Goal: Transaction & Acquisition: Book appointment/travel/reservation

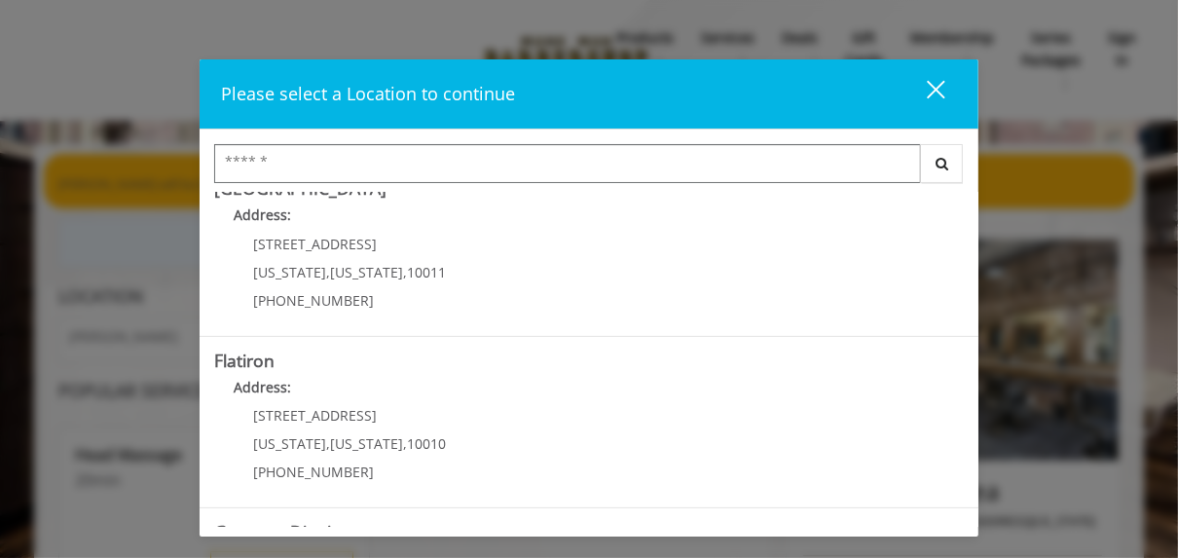
scroll to position [389, 0]
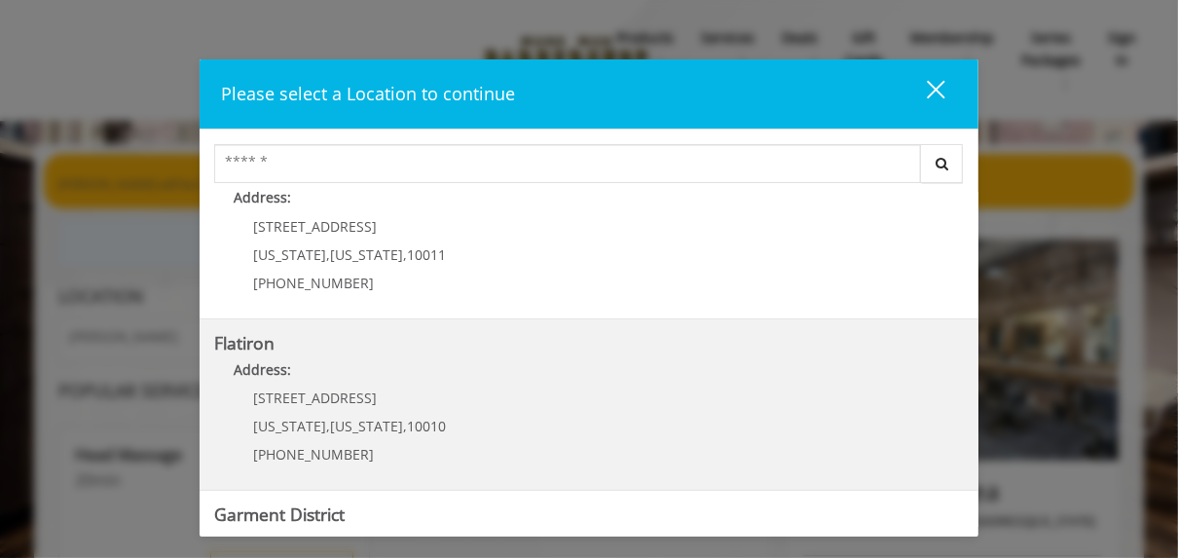
click at [537, 381] on "Address:" at bounding box center [589, 374] width 750 height 31
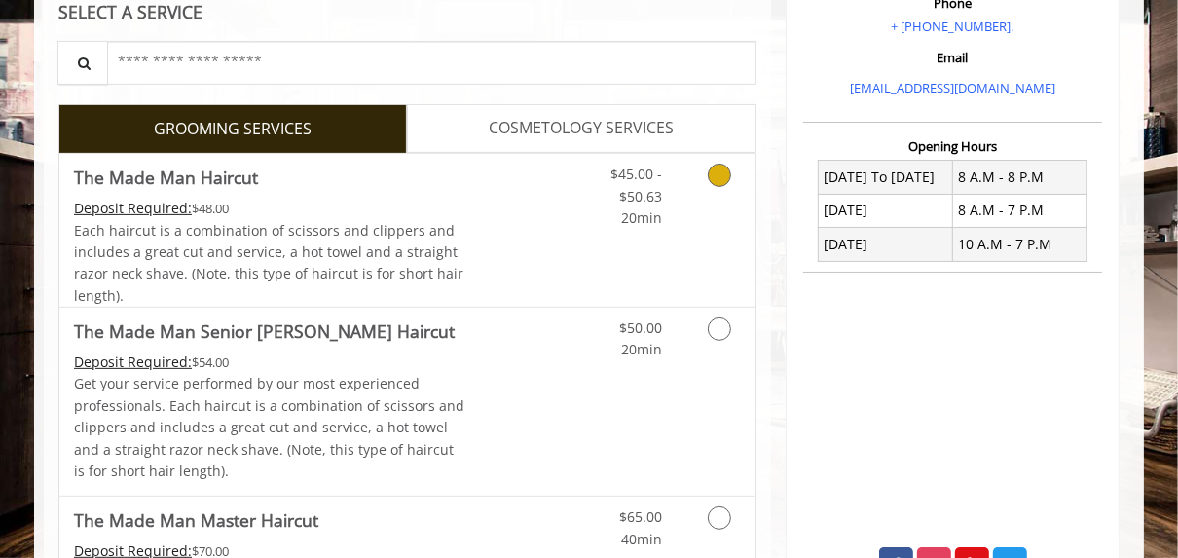
scroll to position [389, 0]
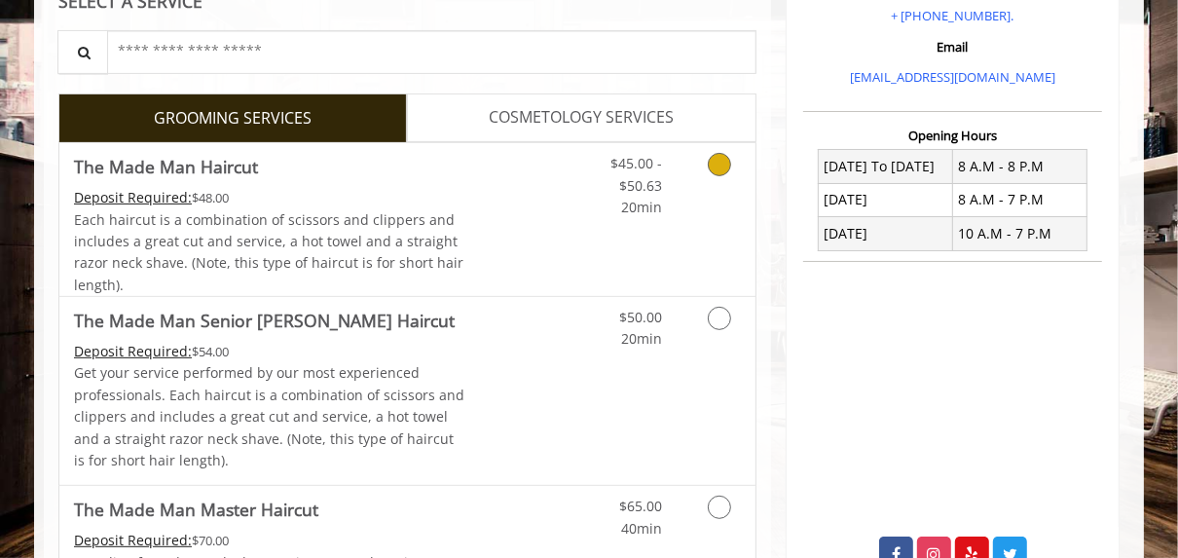
click at [717, 171] on icon "Grooming services" at bounding box center [719, 164] width 23 height 23
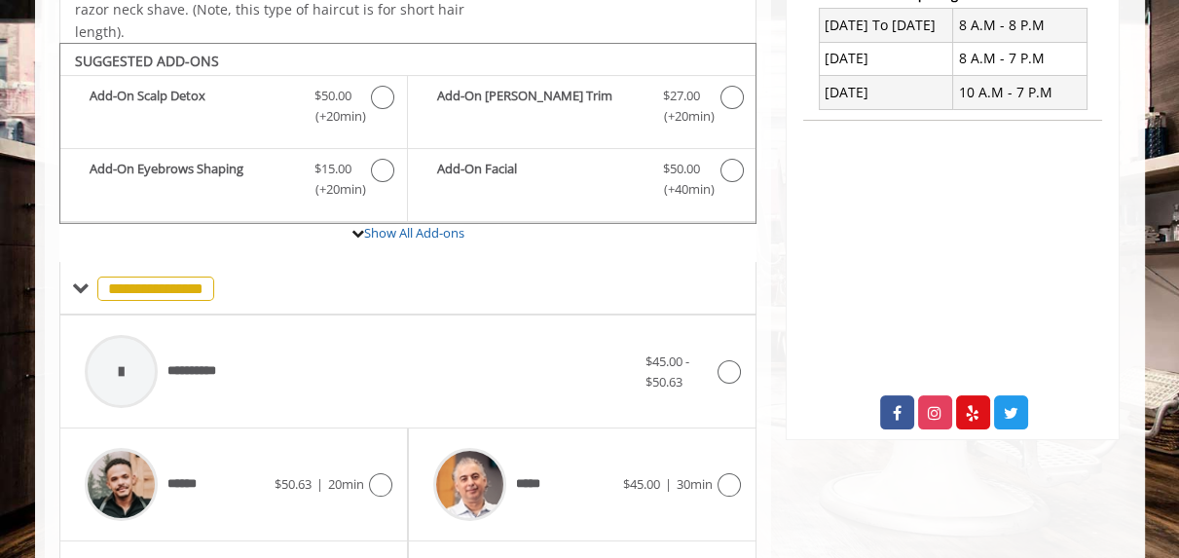
scroll to position [571, 0]
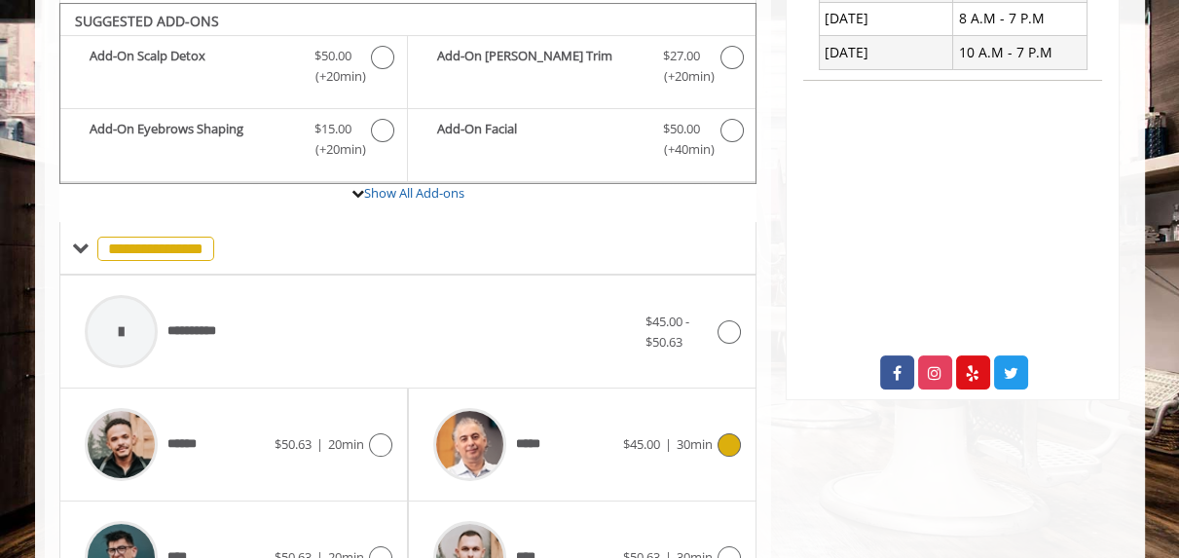
click at [730, 443] on icon at bounding box center [729, 444] width 23 height 23
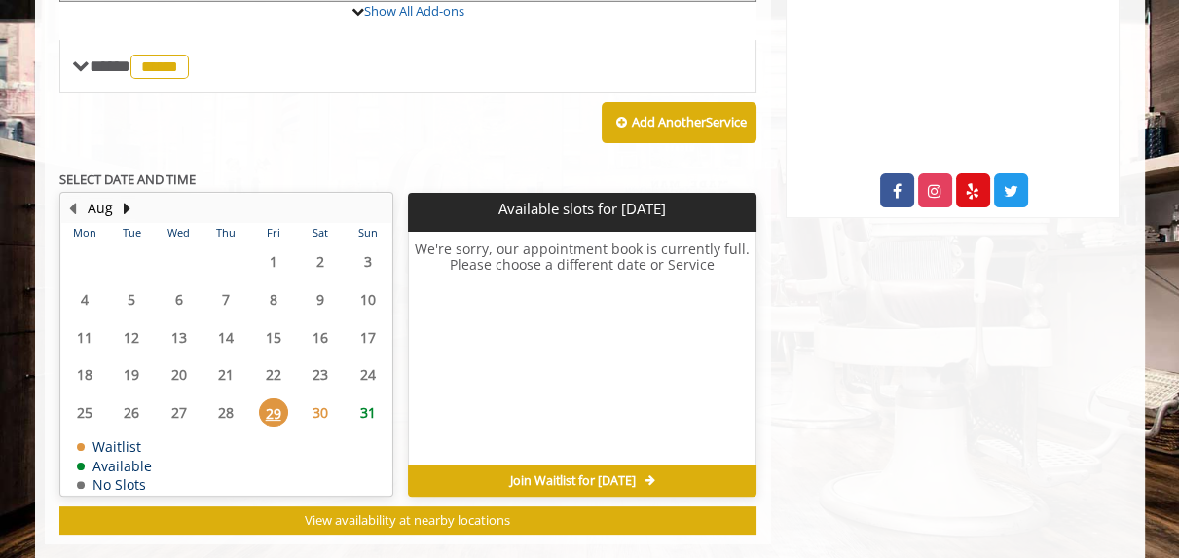
scroll to position [782, 0]
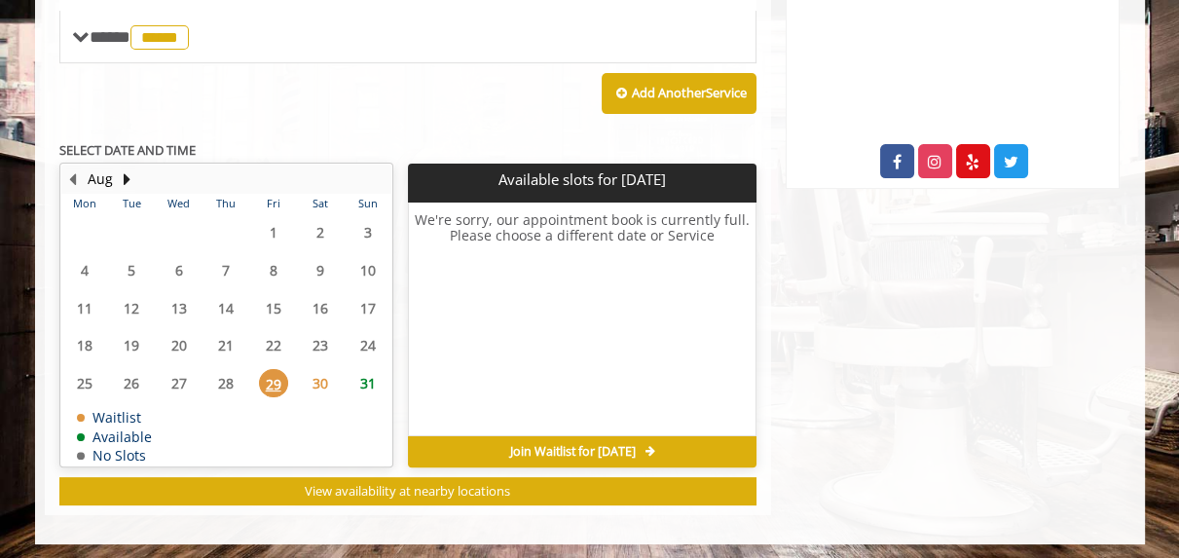
click at [271, 372] on span "29" at bounding box center [273, 383] width 29 height 28
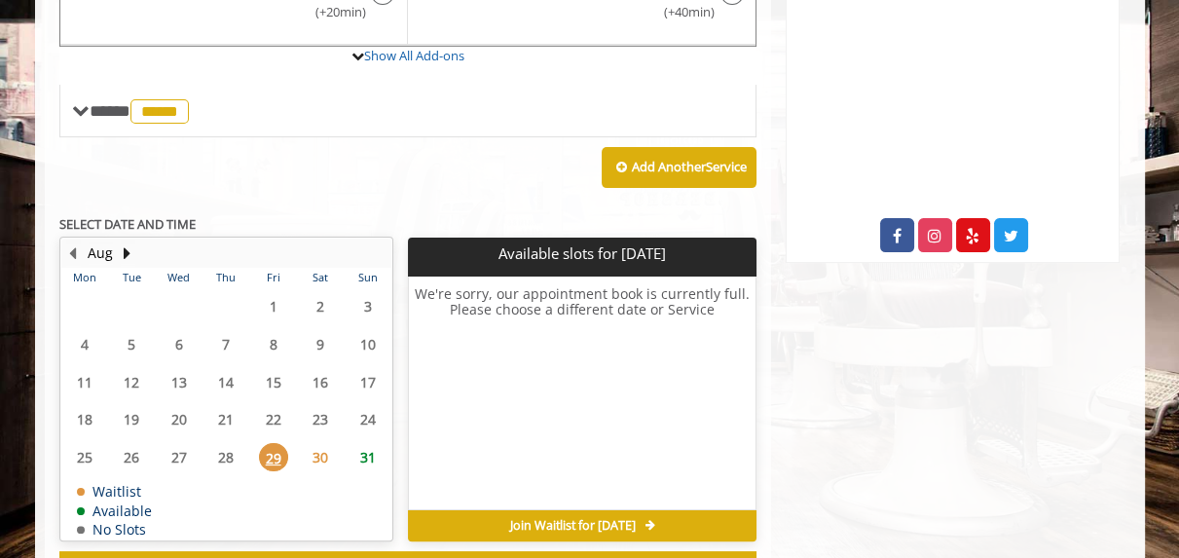
scroll to position [779, 0]
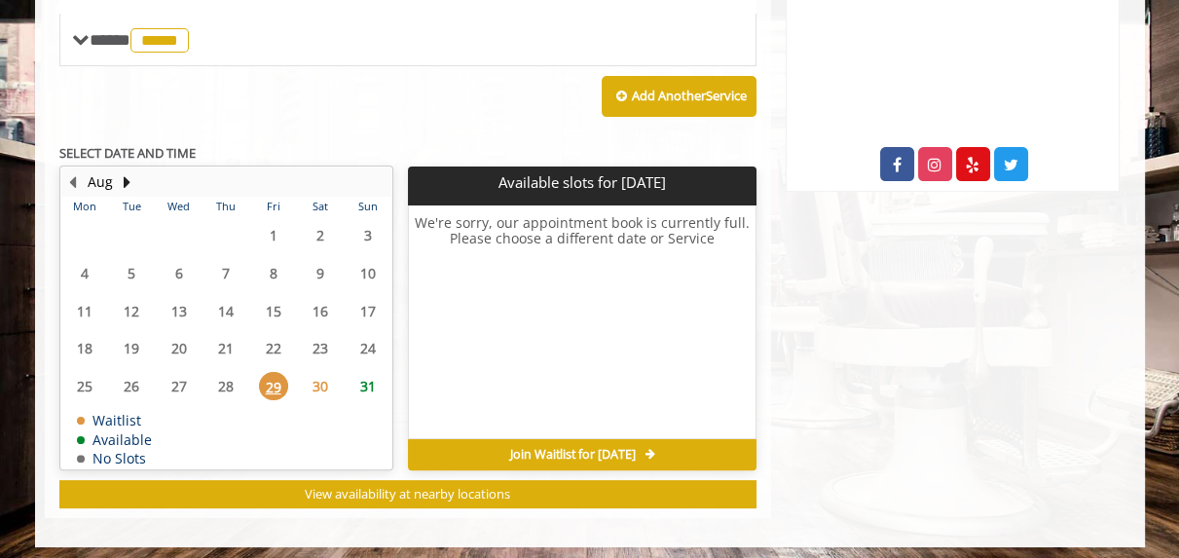
click at [327, 381] on span "30" at bounding box center [320, 386] width 29 height 28
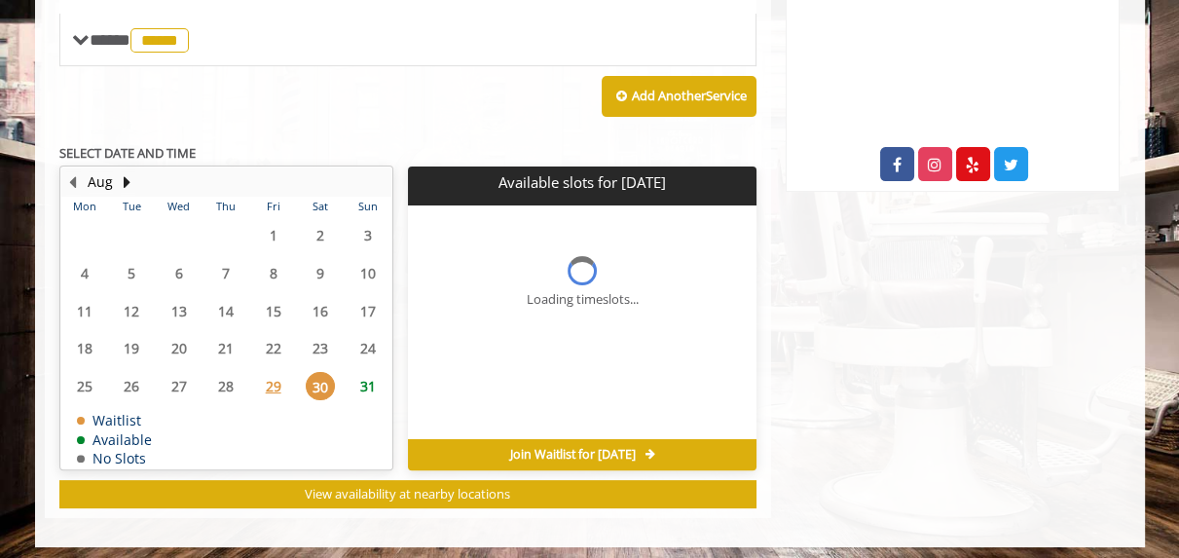
scroll to position [782, 0]
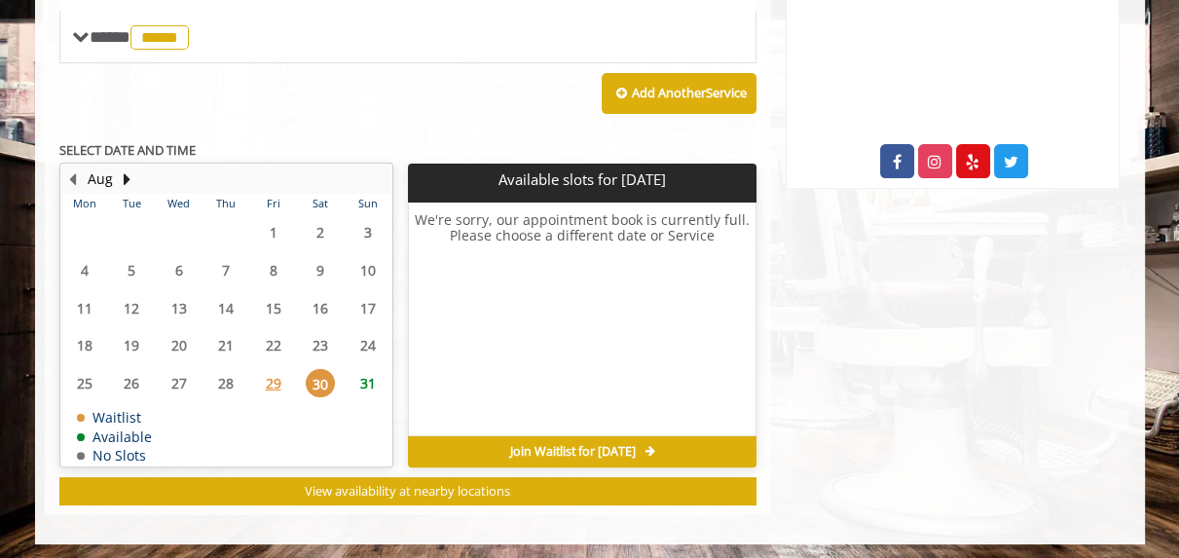
click at [363, 384] on span "31" at bounding box center [367, 383] width 29 height 28
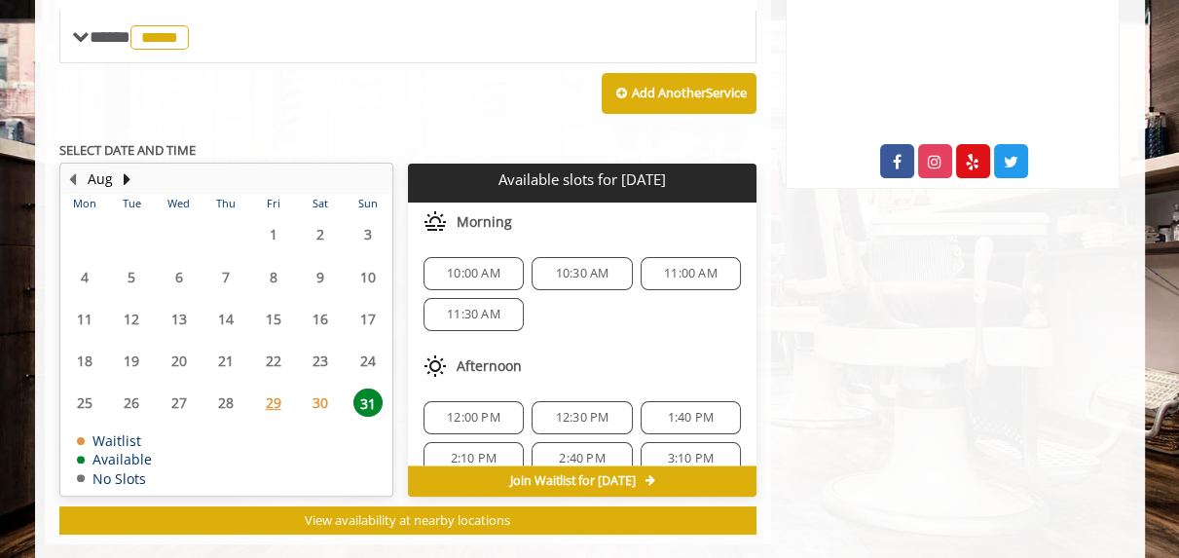
scroll to position [811, 0]
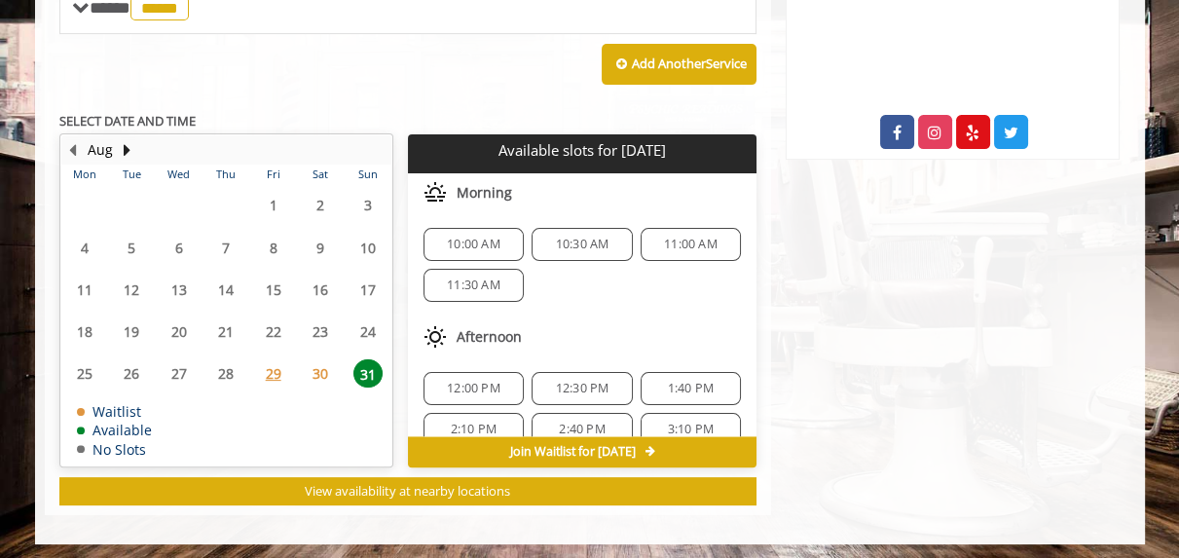
click at [277, 369] on span "29" at bounding box center [273, 373] width 29 height 28
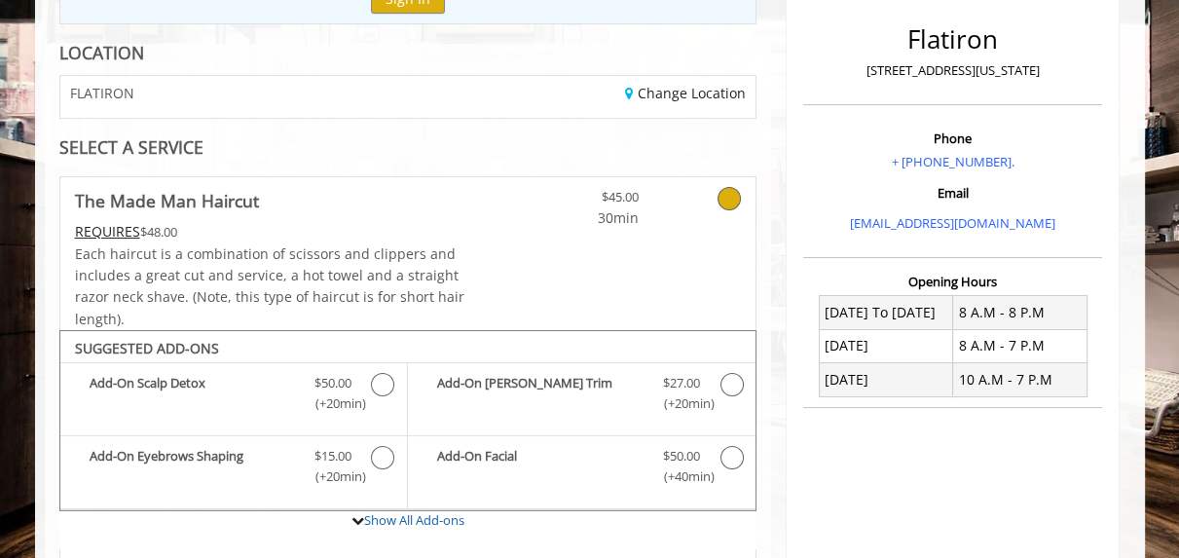
scroll to position [237, 0]
